Goal: Information Seeking & Learning: Learn about a topic

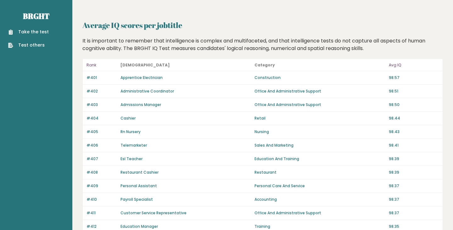
click at [396, 68] on p "Avg IQ" at bounding box center [414, 65] width 50 height 8
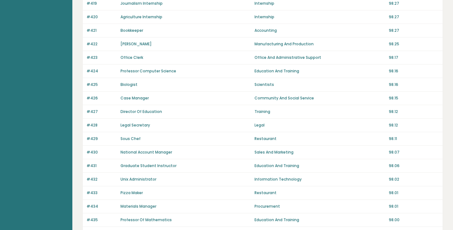
scroll to position [436, 0]
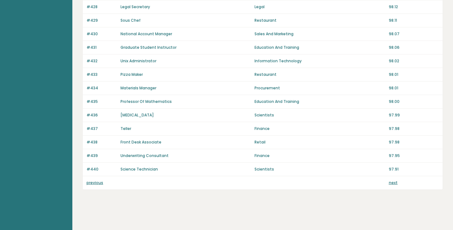
click at [97, 184] on link "previous" at bounding box center [95, 182] width 17 height 5
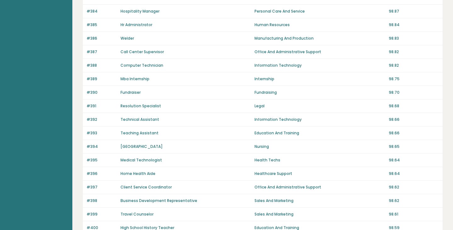
scroll to position [436, 0]
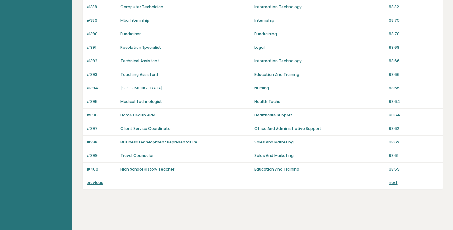
click at [94, 183] on link "previous" at bounding box center [95, 182] width 17 height 5
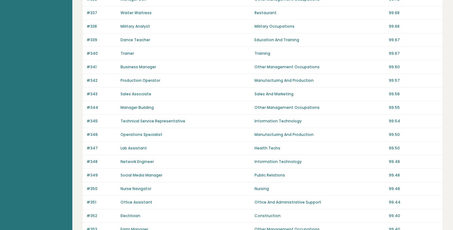
scroll to position [436, 0]
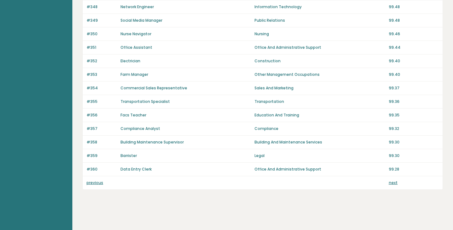
click at [94, 181] on link "previous" at bounding box center [95, 182] width 17 height 5
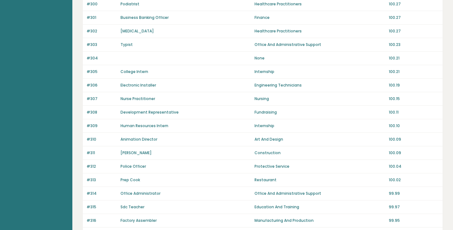
scroll to position [436, 0]
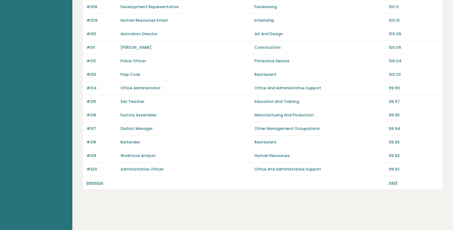
click at [94, 181] on link "previous" at bounding box center [95, 182] width 17 height 5
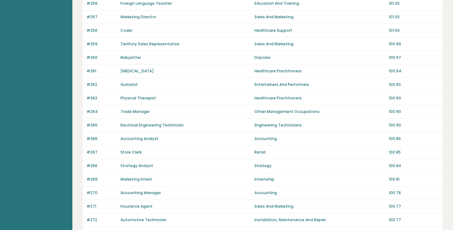
scroll to position [436, 0]
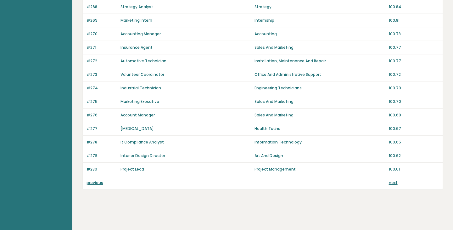
click at [94, 181] on link "previous" at bounding box center [95, 182] width 17 height 5
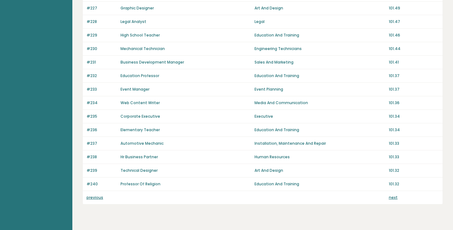
scroll to position [436, 0]
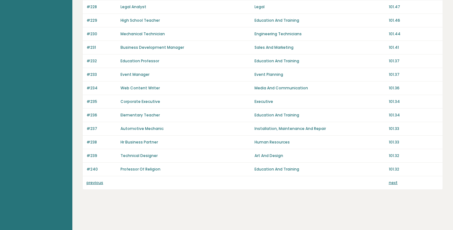
click at [94, 181] on link "previous" at bounding box center [95, 182] width 17 height 5
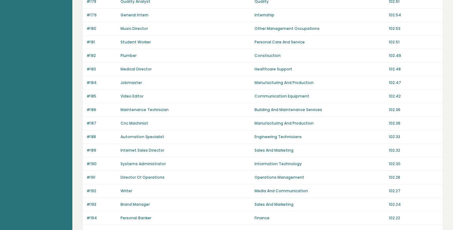
scroll to position [436, 0]
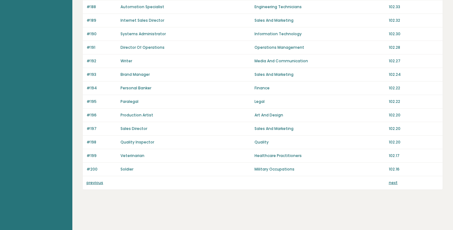
click at [94, 181] on link "previous" at bounding box center [95, 182] width 17 height 5
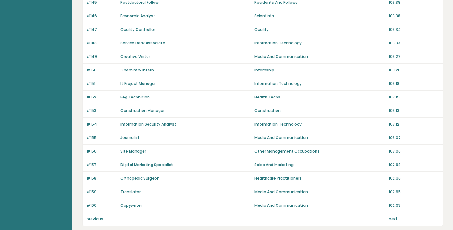
scroll to position [436, 0]
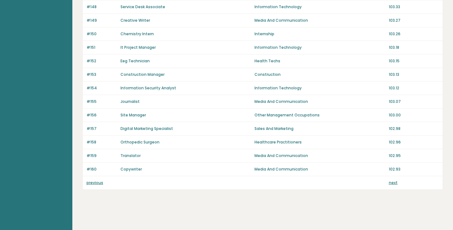
click at [94, 182] on link "previous" at bounding box center [95, 182] width 17 height 5
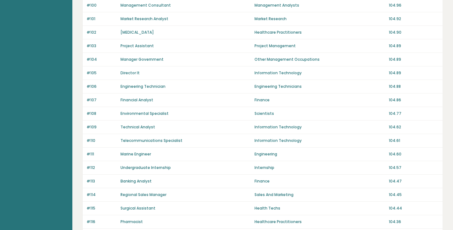
scroll to position [436, 0]
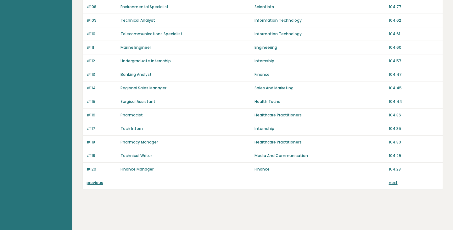
click at [94, 182] on link "previous" at bounding box center [95, 182] width 17 height 5
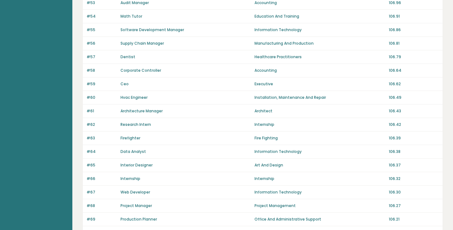
scroll to position [436, 0]
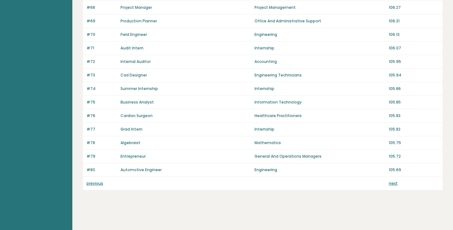
click at [94, 182] on link "previous" at bounding box center [95, 183] width 17 height 5
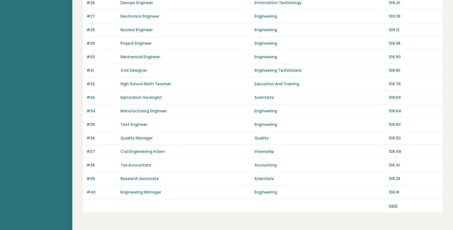
scroll to position [414, 0]
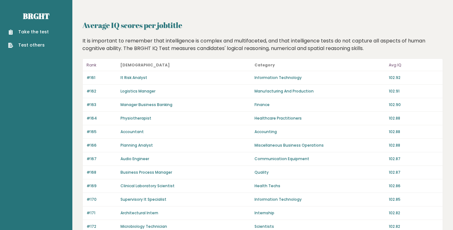
scroll to position [172, 0]
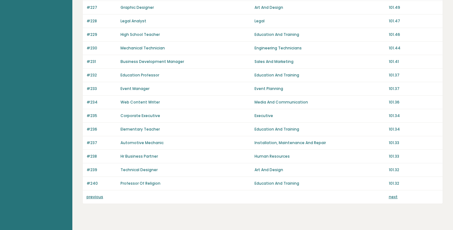
scroll to position [433, 0]
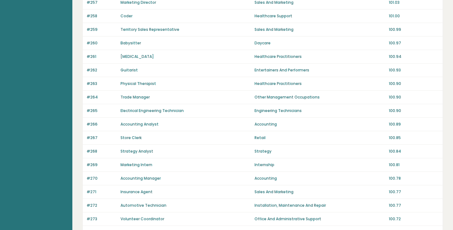
scroll to position [351, 0]
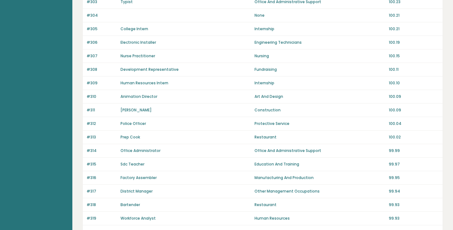
scroll to position [408, 0]
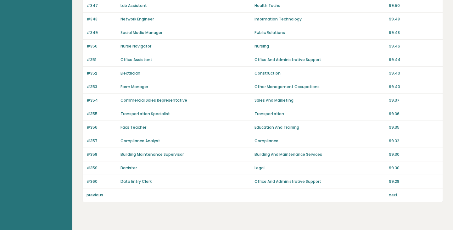
scroll to position [434, 0]
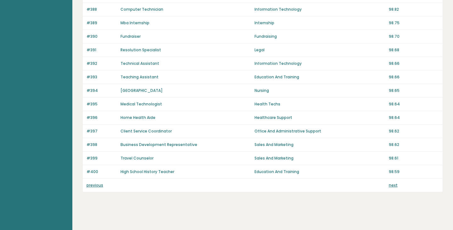
scroll to position [436, 0]
